Goal: Find specific page/section: Locate a particular part of the current website

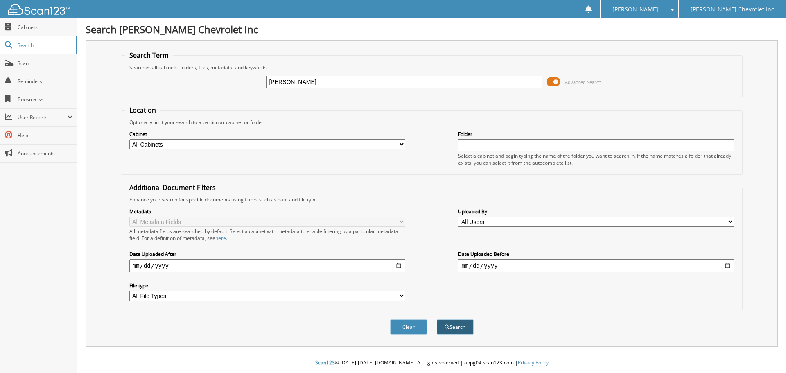
type input "[PERSON_NAME]"
click at [468, 327] on button "Search" at bounding box center [455, 326] width 37 height 15
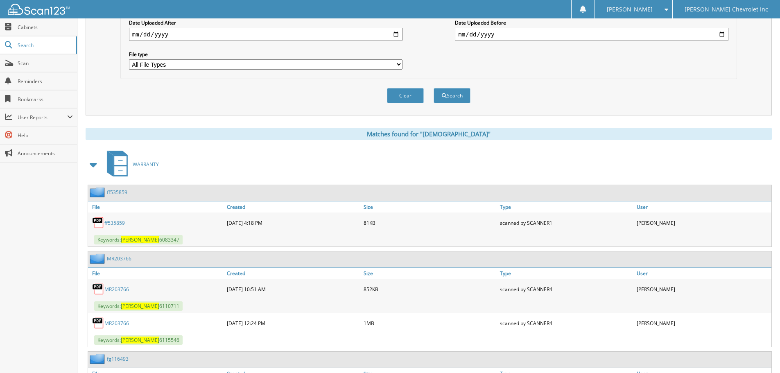
scroll to position [246, 0]
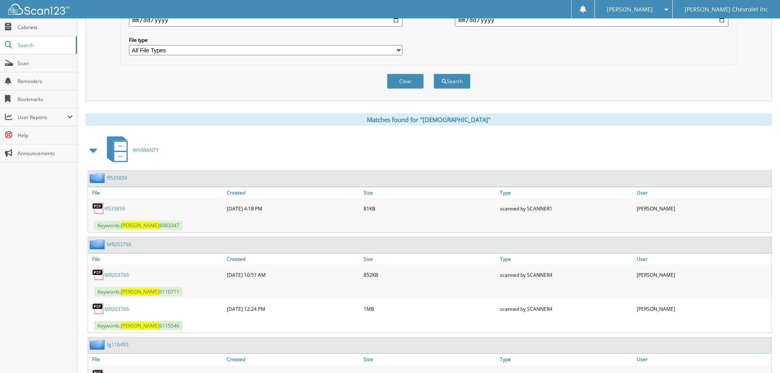
click at [106, 276] on link "MR203766" at bounding box center [116, 274] width 25 height 7
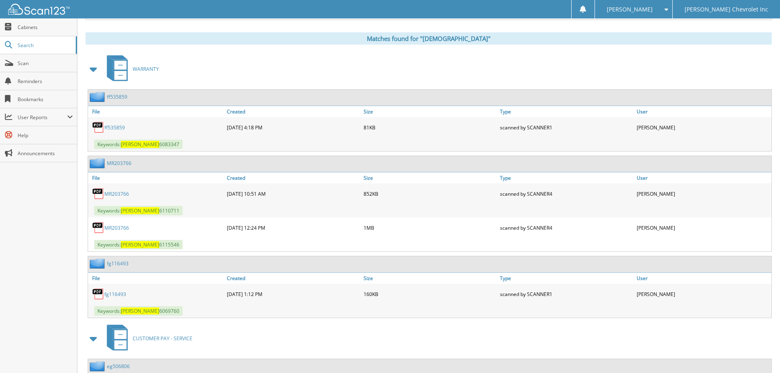
scroll to position [328, 0]
click at [105, 163] on img at bounding box center [98, 162] width 17 height 10
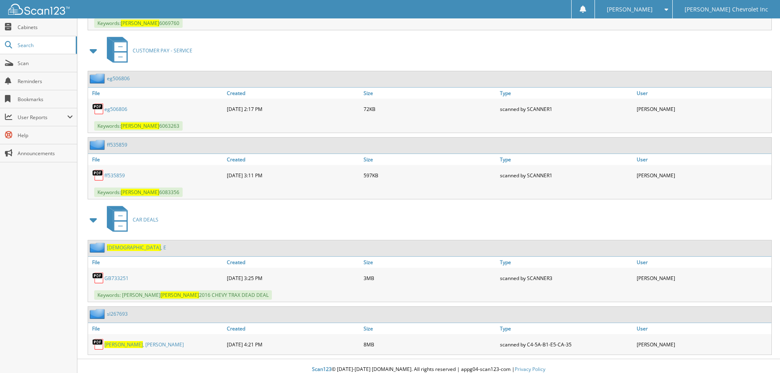
scroll to position [622, 0]
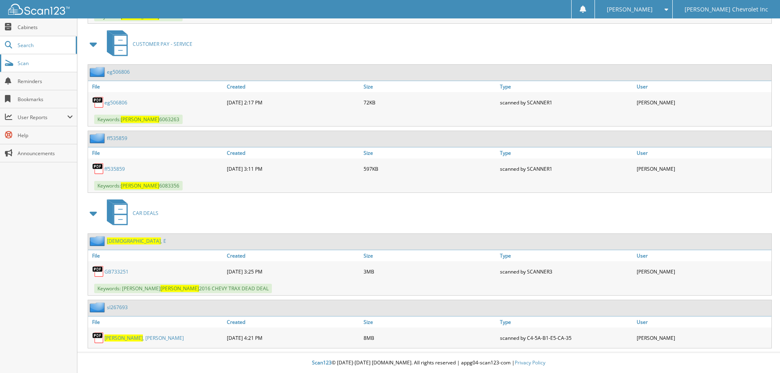
click at [31, 65] on span "Scan" at bounding box center [45, 63] width 55 height 7
